Goal: Check status

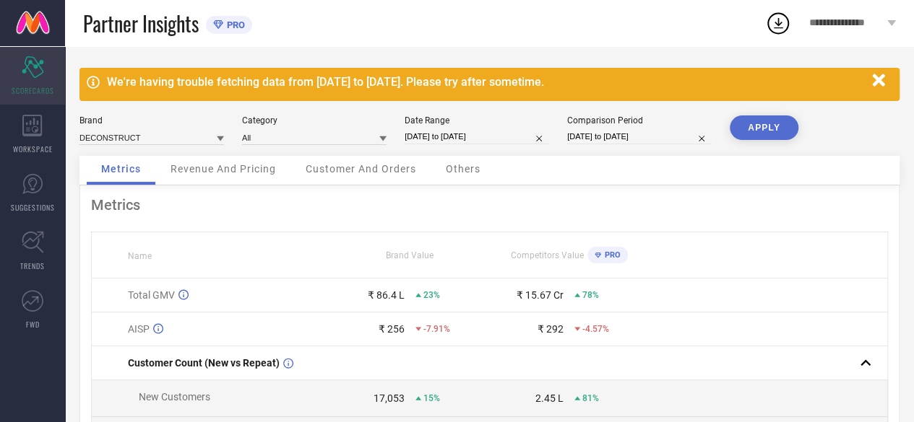
click at [48, 86] on span "SCORECARDS" at bounding box center [33, 90] width 43 height 11
click at [874, 78] on icon "button" at bounding box center [878, 80] width 12 height 12
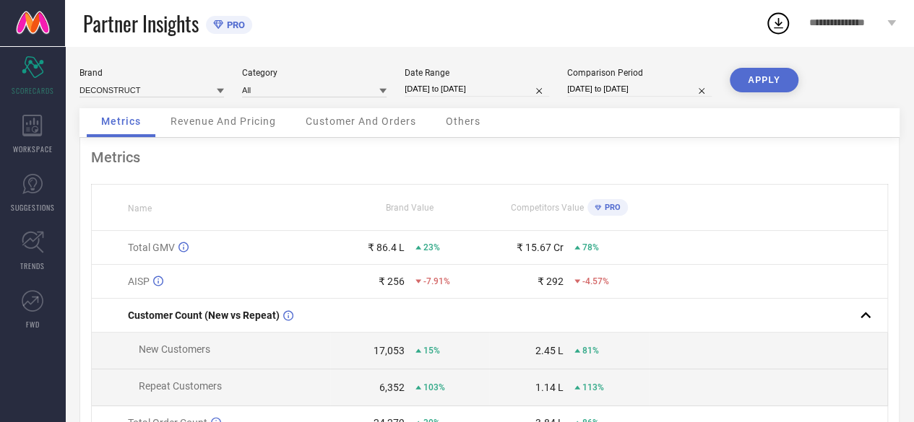
click at [33, 22] on link at bounding box center [32, 23] width 65 height 46
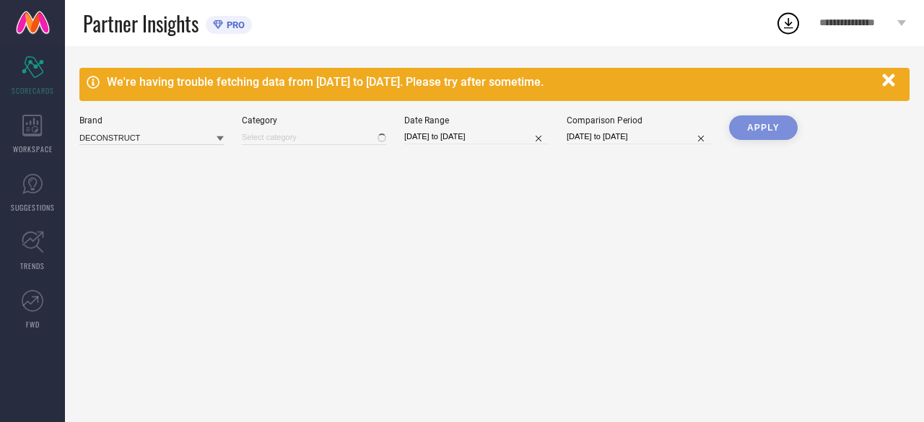
type input "All"
